Goal: Task Accomplishment & Management: Manage account settings

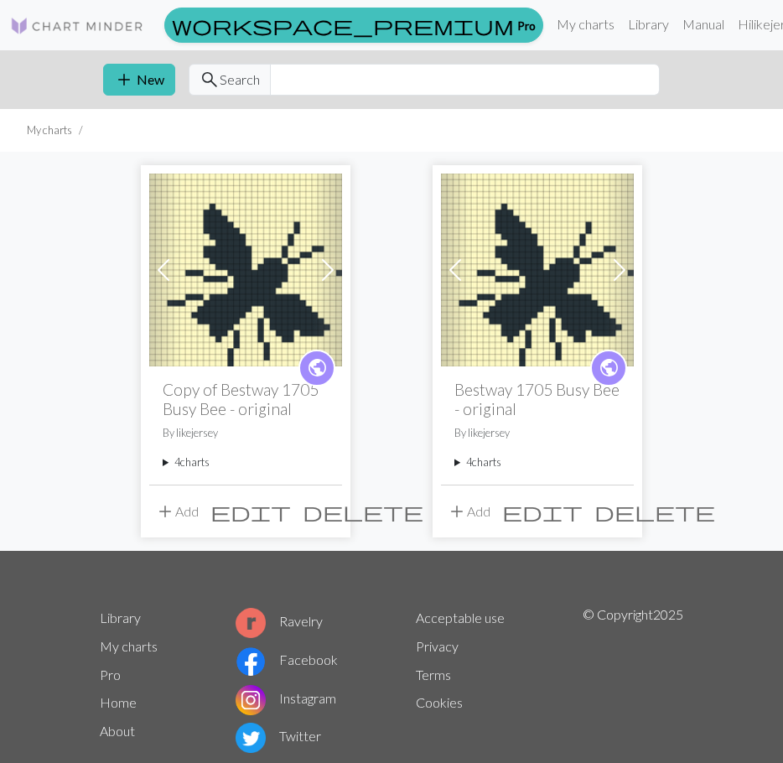
click at [618, 510] on span "delete" at bounding box center [654, 511] width 121 height 23
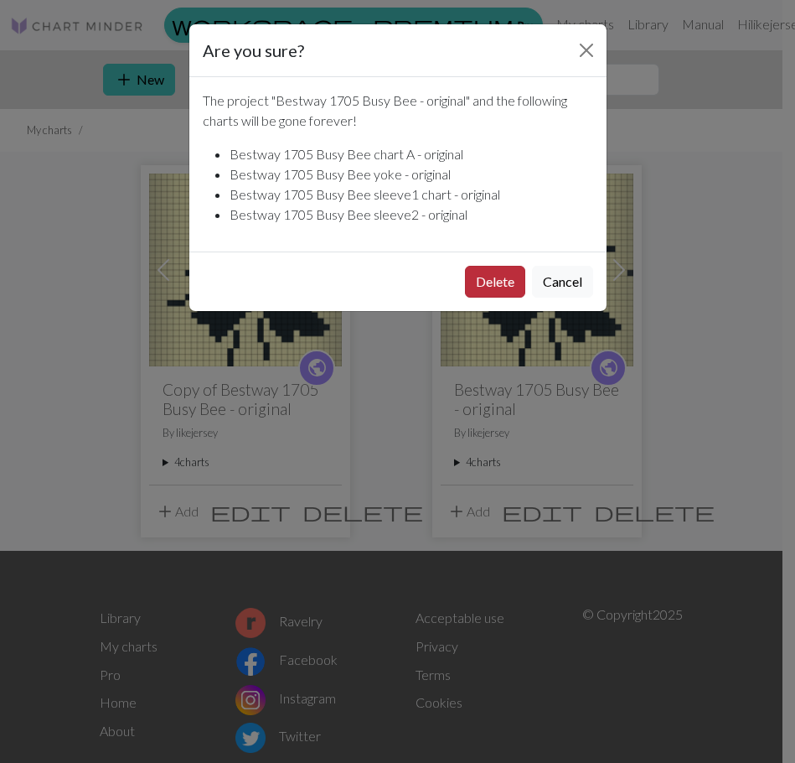
click at [484, 287] on button "Delete" at bounding box center [495, 282] width 60 height 32
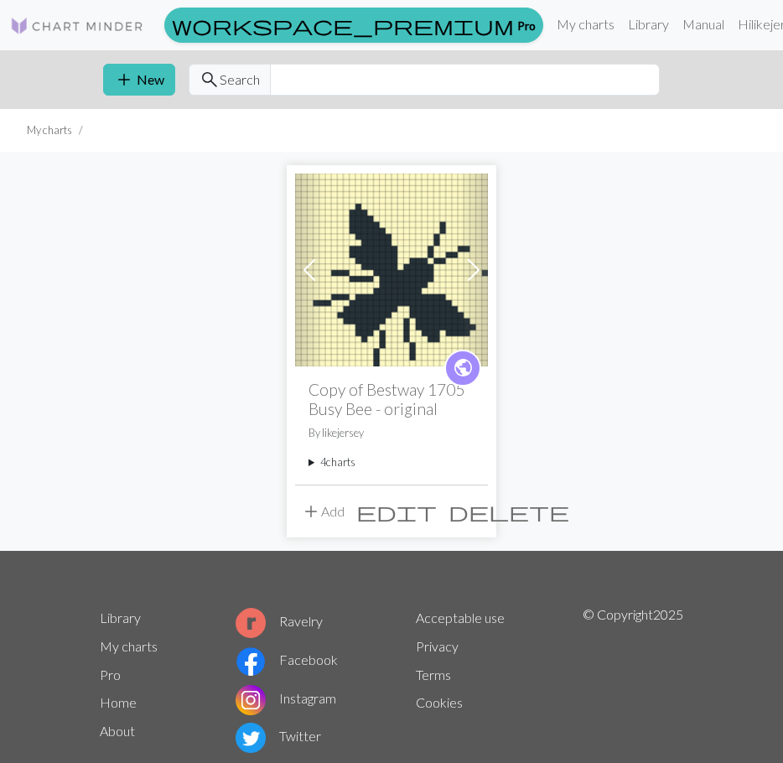
click at [458, 364] on span "public" at bounding box center [463, 368] width 21 height 26
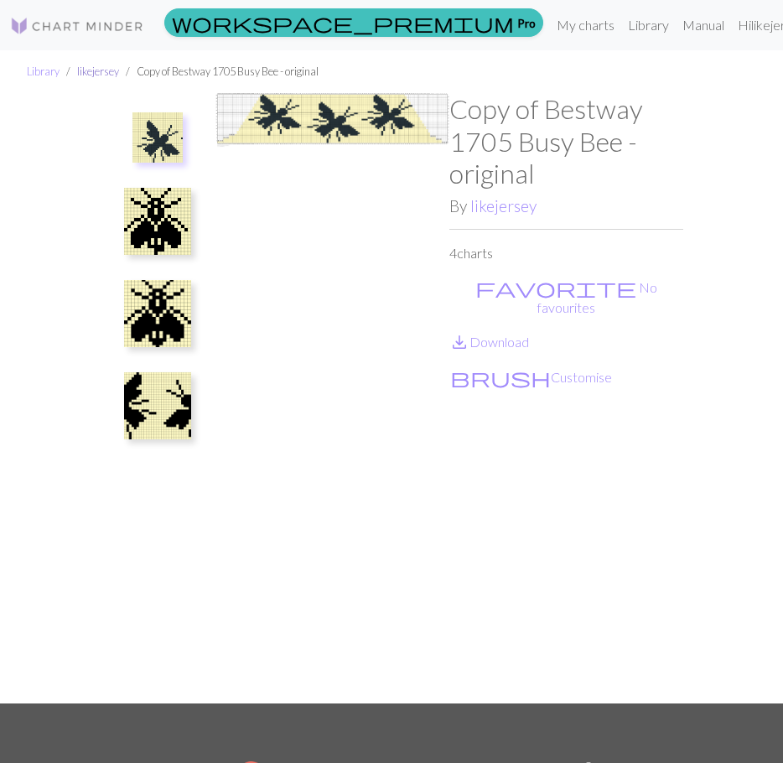
click at [84, 70] on link "likejersey" at bounding box center [98, 71] width 42 height 13
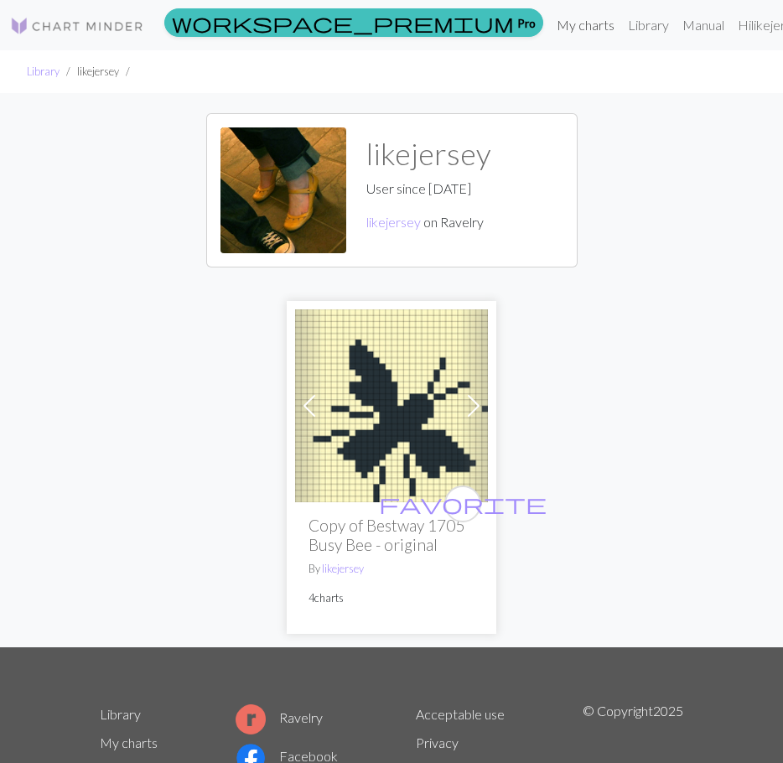
click at [550, 23] on link "My charts" at bounding box center [585, 25] width 71 height 34
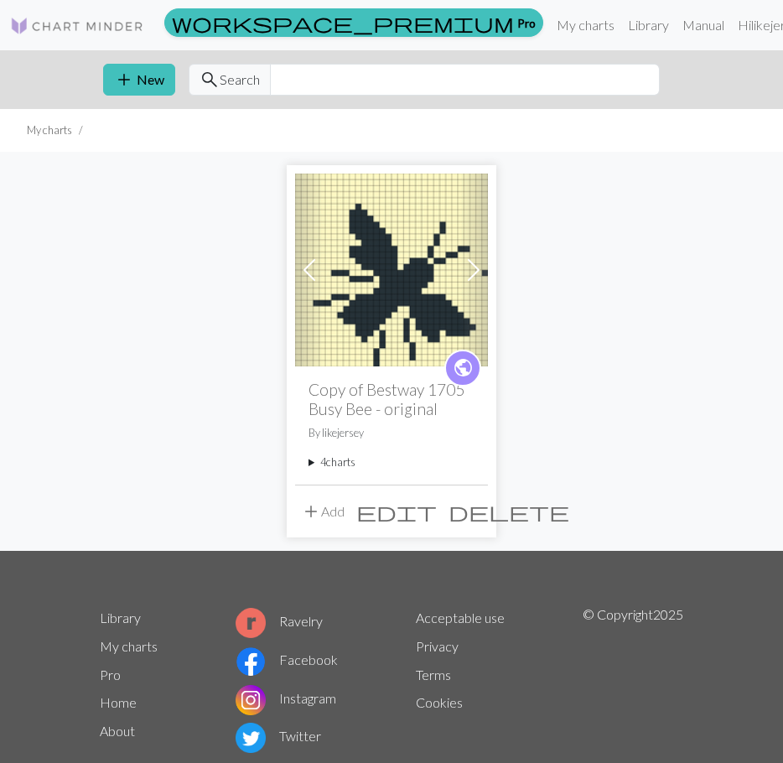
click at [437, 515] on span "edit" at bounding box center [396, 511] width 80 height 23
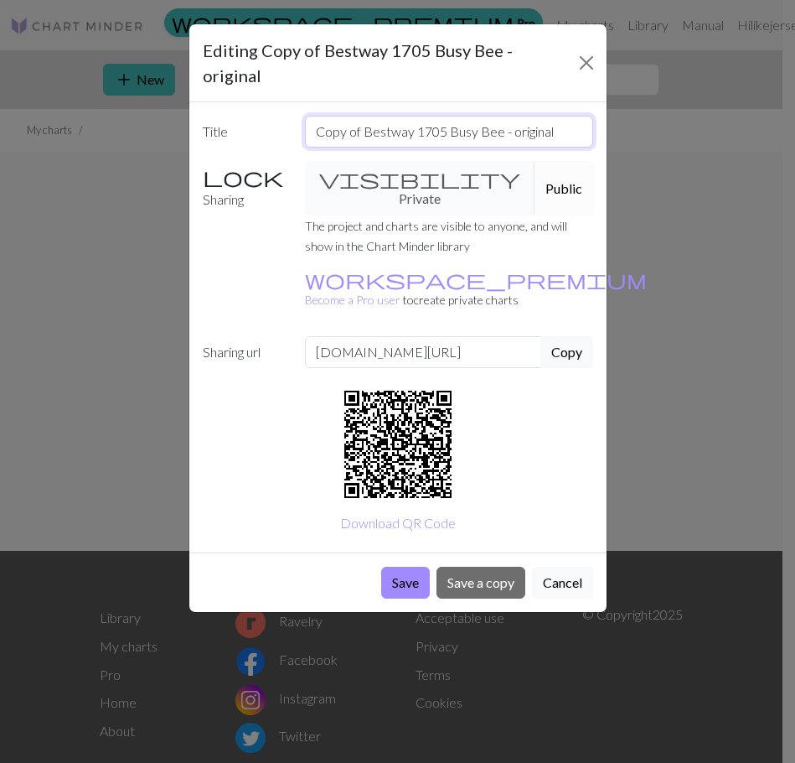
click at [362, 116] on input "Copy of Bestway 1705 Busy Bee - original" at bounding box center [449, 132] width 288 height 32
type input "Bestway 1705 Busy Bee - original"
click at [403, 567] on button "Save" at bounding box center [405, 583] width 49 height 32
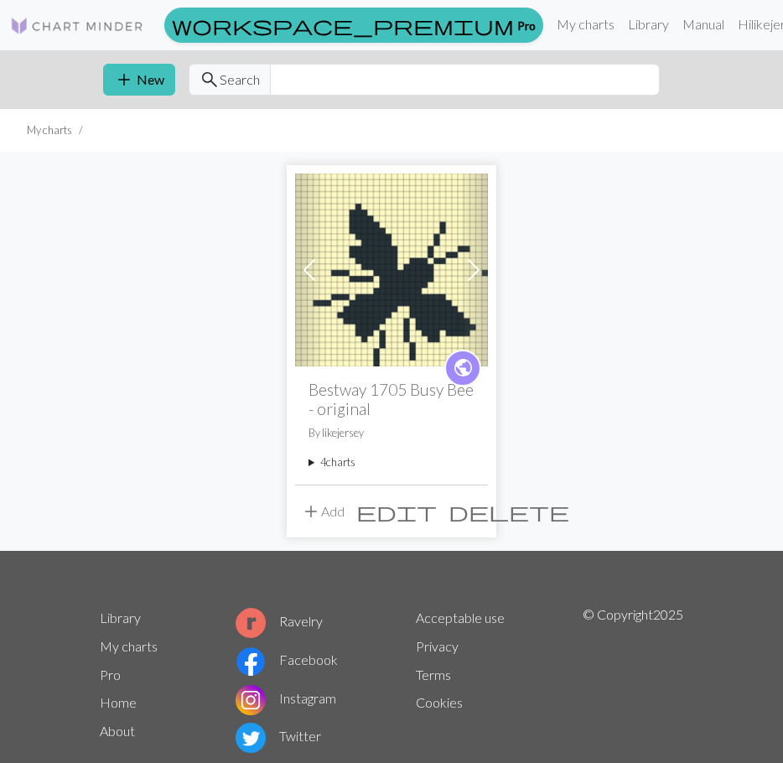
click at [466, 361] on span "public" at bounding box center [463, 368] width 21 height 26
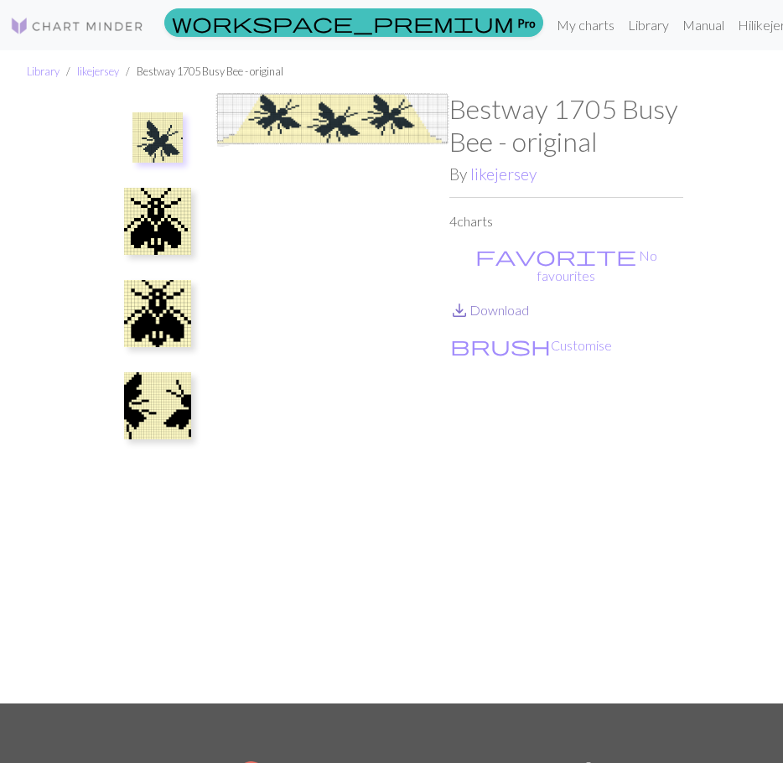
click at [501, 302] on link "save_alt Download" at bounding box center [489, 310] width 80 height 16
click at [748, 140] on div "Library likejersey Bestway 1705 Busy Bee - original Bestway 1705 Busy Bee - ori…" at bounding box center [391, 376] width 783 height 653
click at [156, 223] on img at bounding box center [157, 221] width 67 height 67
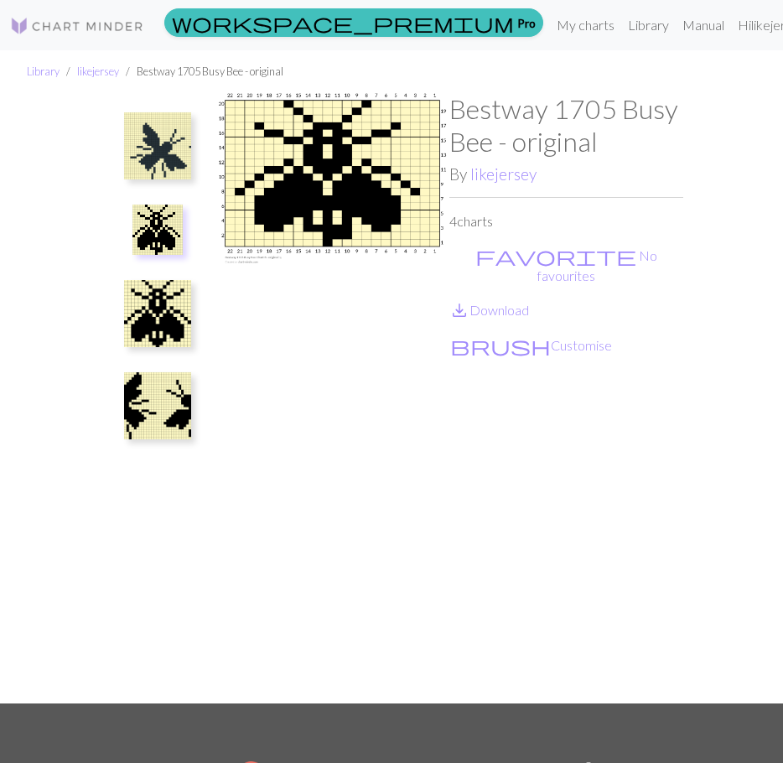
click at [153, 300] on img at bounding box center [157, 313] width 67 height 67
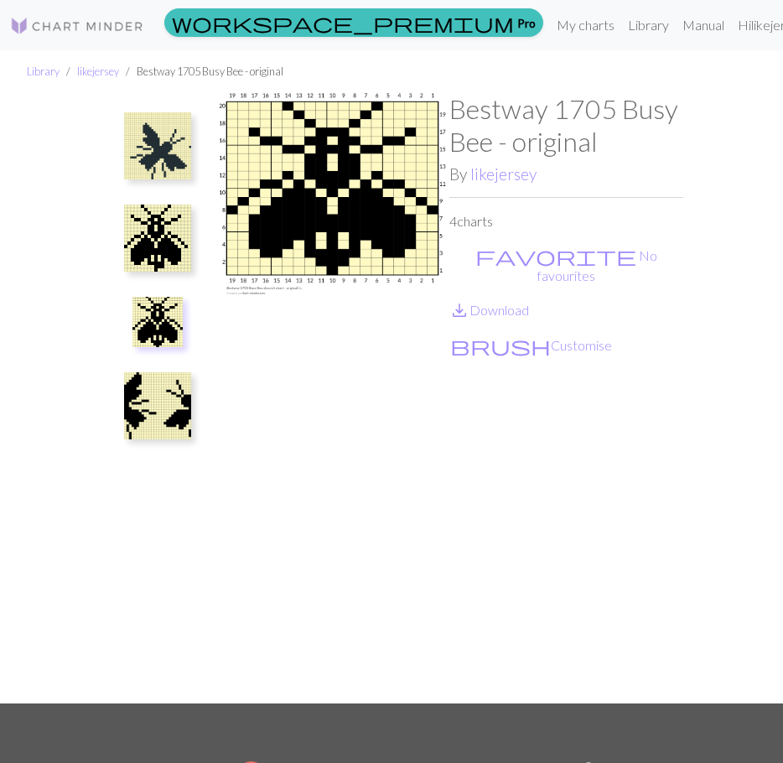
click at [156, 230] on img at bounding box center [157, 238] width 67 height 67
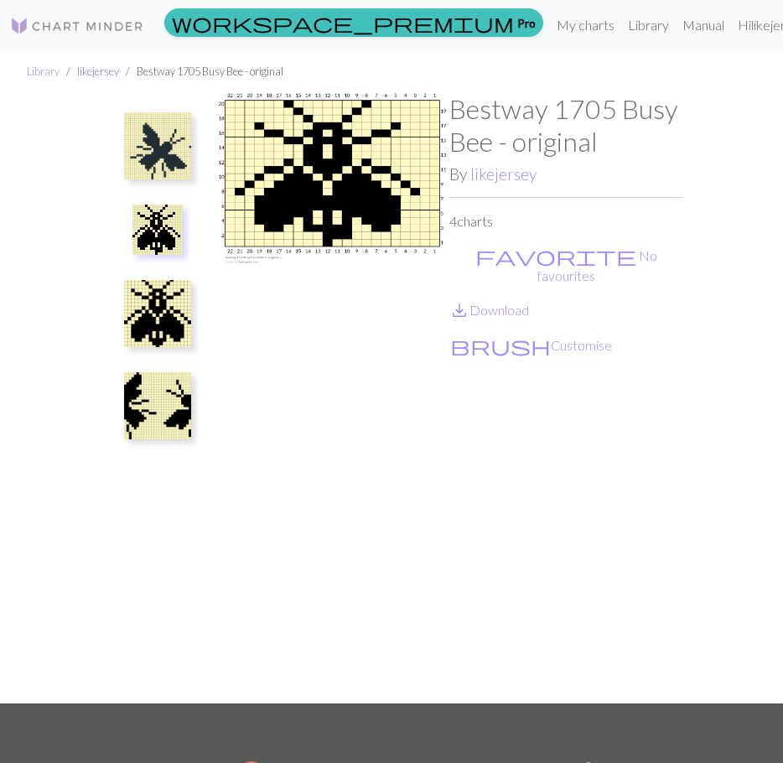
click at [98, 71] on link "likejersey" at bounding box center [98, 71] width 42 height 13
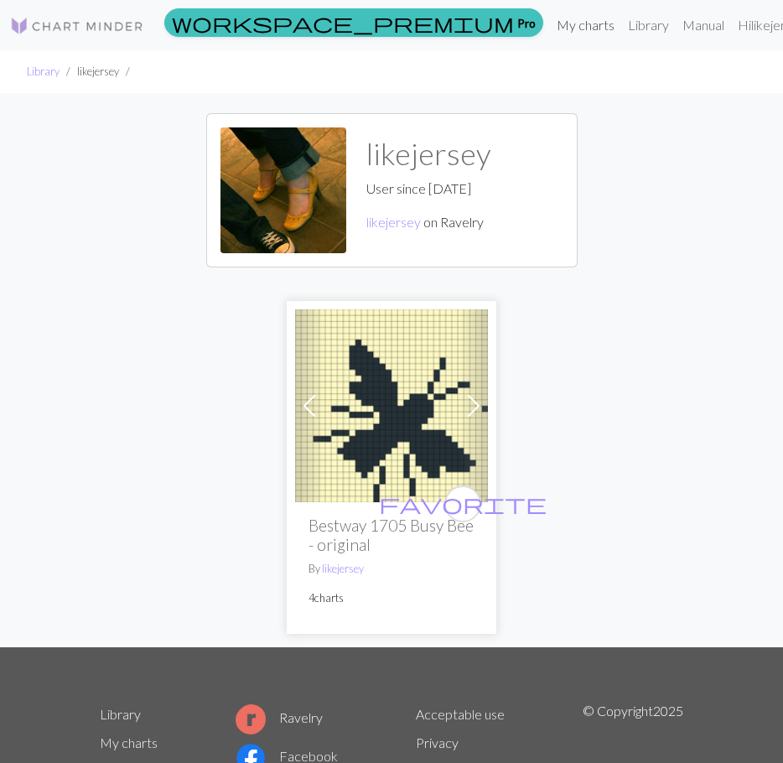
click at [550, 19] on link "My charts" at bounding box center [585, 25] width 71 height 34
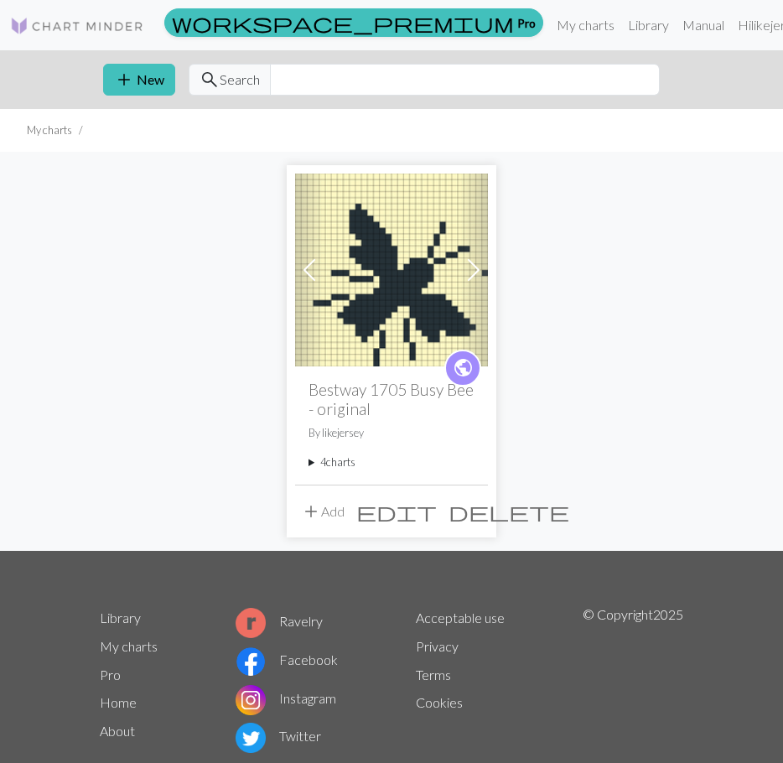
click at [318, 465] on summary "4 charts" at bounding box center [391, 462] width 166 height 16
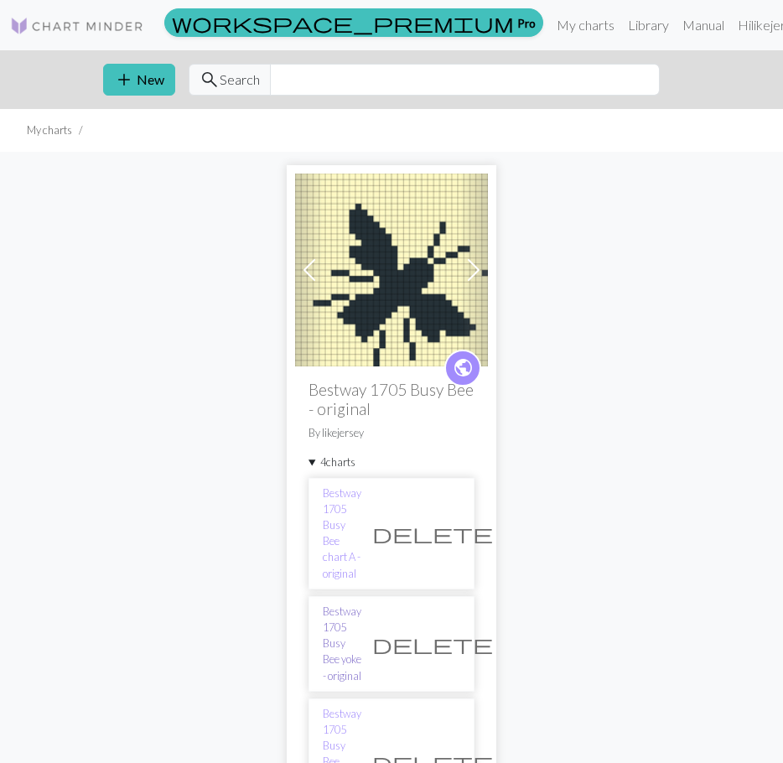
click at [361, 603] on link "Bestway 1705 Busy Bee yoke - original" at bounding box center [342, 643] width 39 height 80
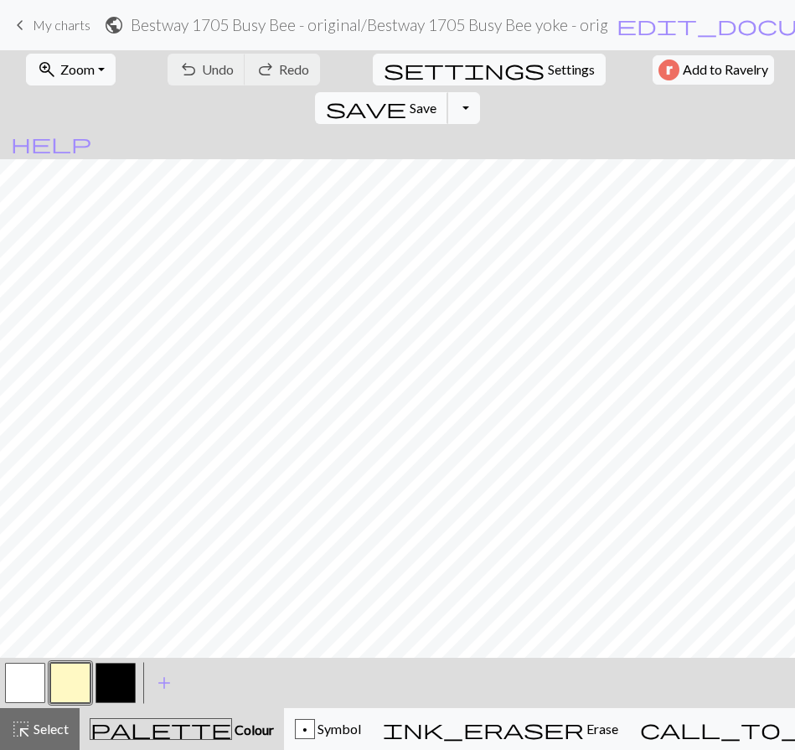
click at [407, 96] on span "save" at bounding box center [366, 107] width 80 height 23
click at [63, 23] on span "My charts" at bounding box center [62, 25] width 58 height 16
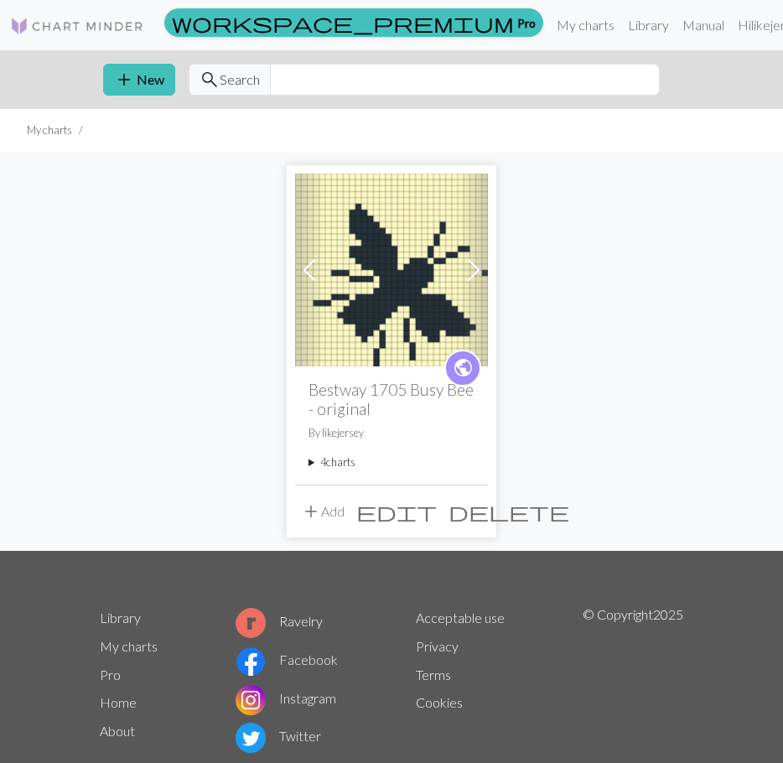
click at [305, 462] on div "public Bestway 1705 Busy Bee - original By likejersey 4 charts Bestway 1705 Bus…" at bounding box center [391, 424] width 193 height 117
click at [317, 459] on summary "4 charts" at bounding box center [391, 462] width 166 height 16
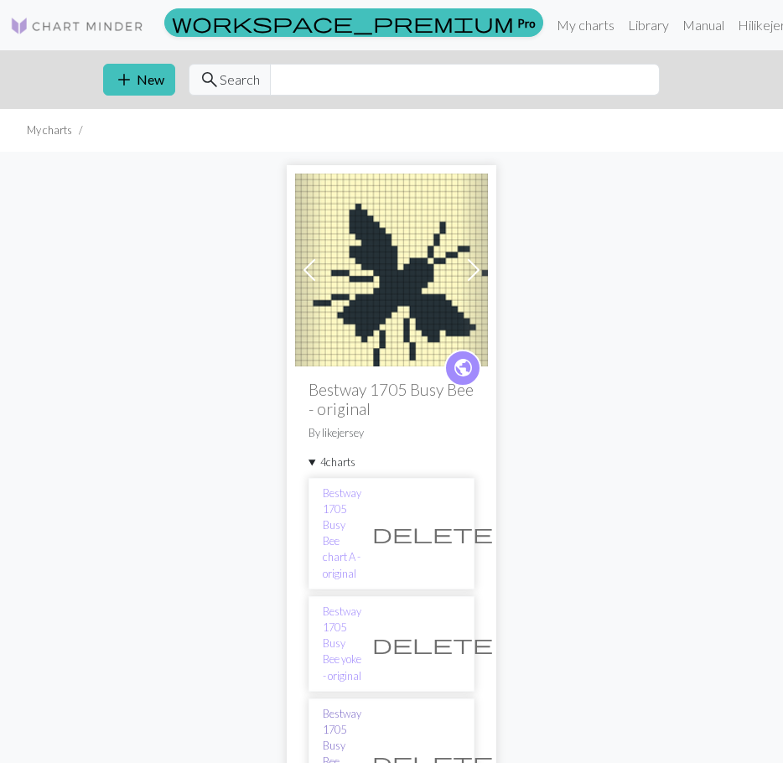
click at [361, 706] on link "Bestway 1705 Busy Bee sleeve1 chart - original" at bounding box center [342, 762] width 39 height 112
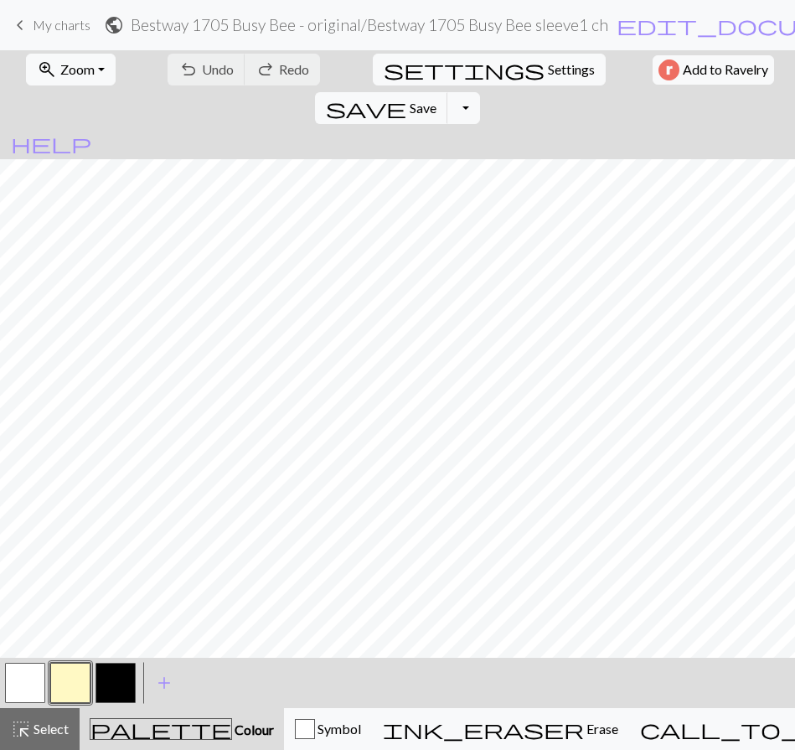
click at [42, 28] on span "My charts" at bounding box center [62, 25] width 58 height 16
